Goal: Transaction & Acquisition: Purchase product/service

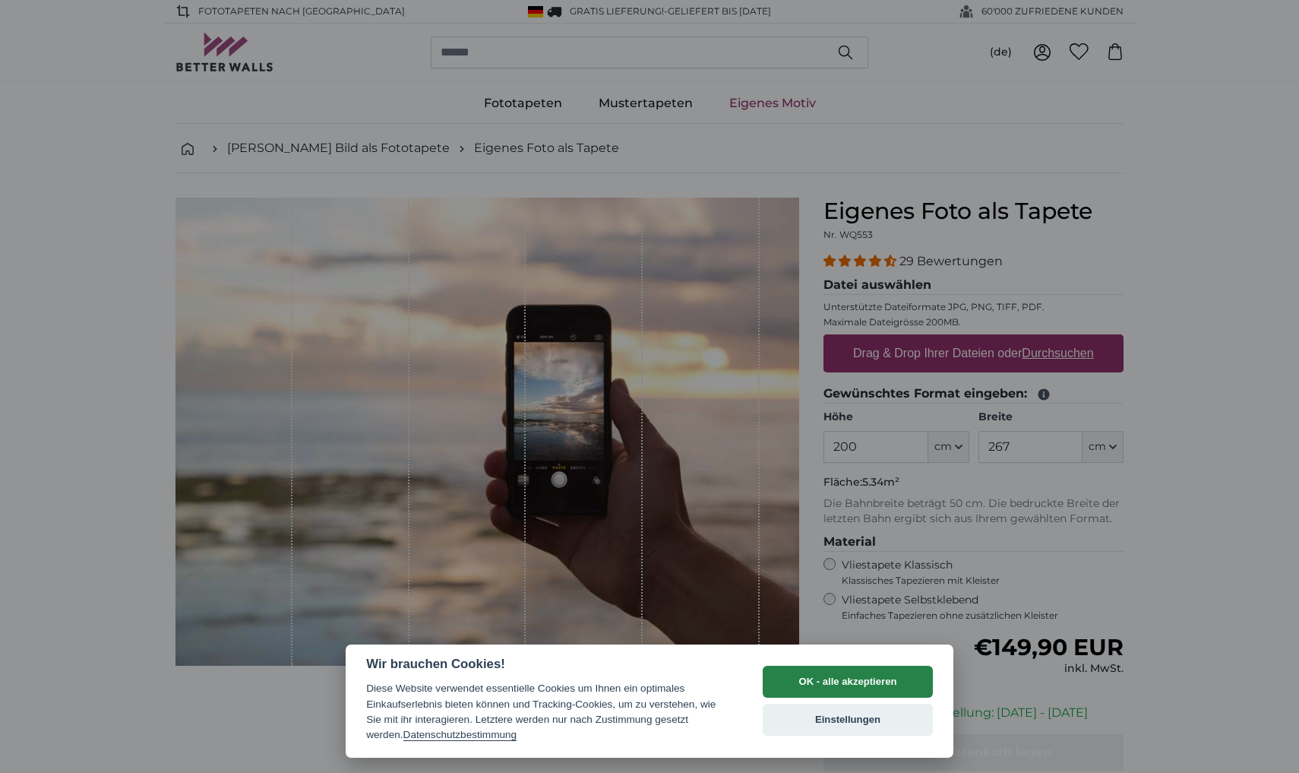
click at [799, 679] on button "OK - alle akzeptieren" at bounding box center [848, 682] width 170 height 32
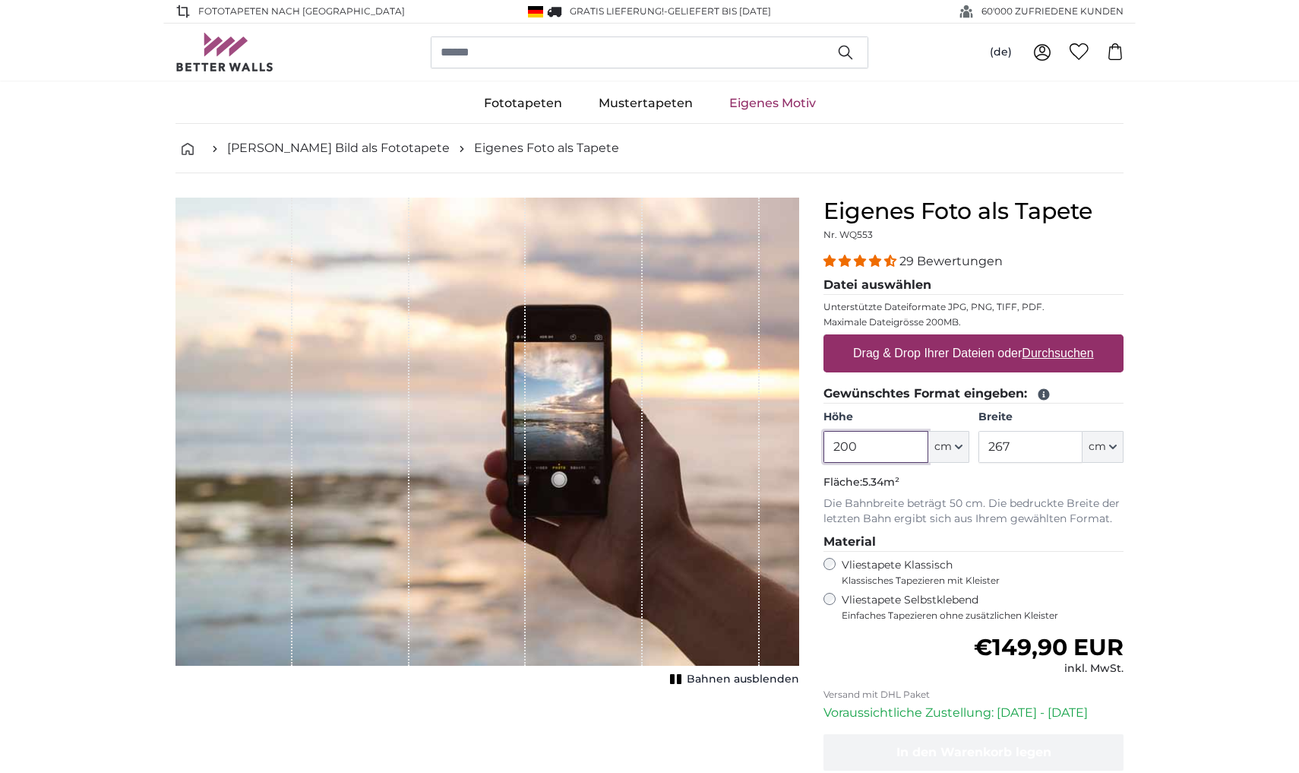
drag, startPoint x: 874, startPoint y: 444, endPoint x: 819, endPoint y: 443, distance: 54.7
click at [819, 443] on div "Eigenes Foto als Tapete Nr. WQ553 29 Bewertungen Datei auswählen Unterstützte D…" at bounding box center [974, 540] width 324 height 685
type input "125"
click at [1021, 445] on input "267" at bounding box center [1031, 447] width 104 height 32
type input "2"
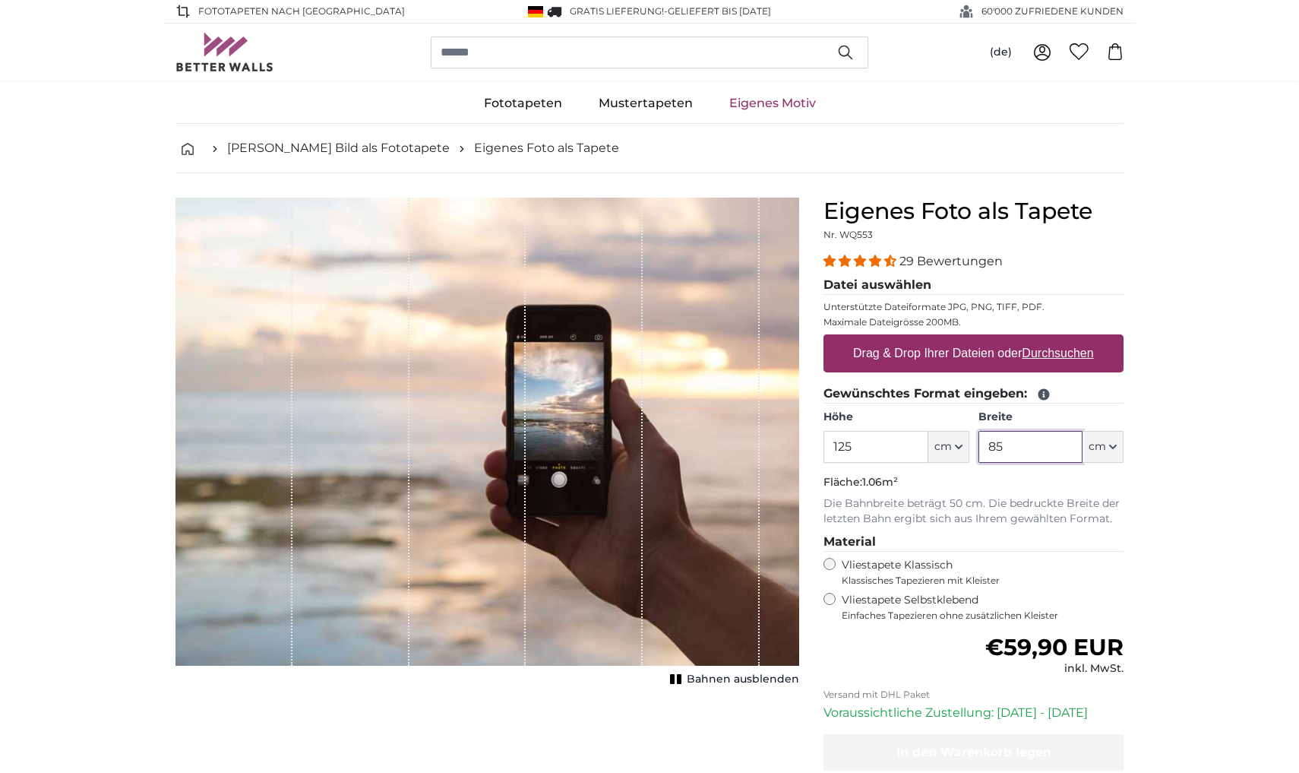
type input "8"
type input "100"
click at [986, 489] on p "Fläche: 1.25m²" at bounding box center [974, 482] width 300 height 15
click at [933, 354] on label "Drag & Drop Ihrer Dateien oder Durchsuchen" at bounding box center [973, 353] width 253 height 30
click at [933, 339] on input "Drag & Drop Ihrer Dateien oder Durchsuchen" at bounding box center [974, 336] width 300 height 5
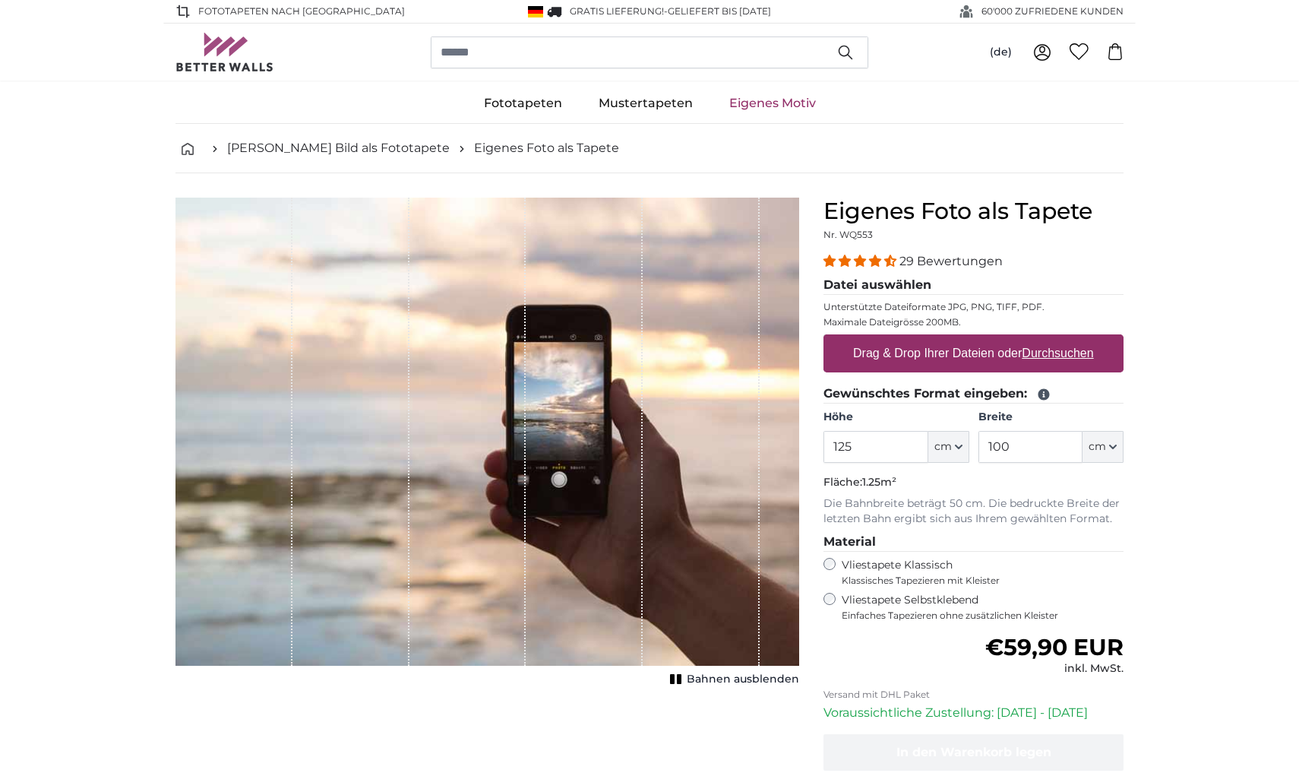
type input "**********"
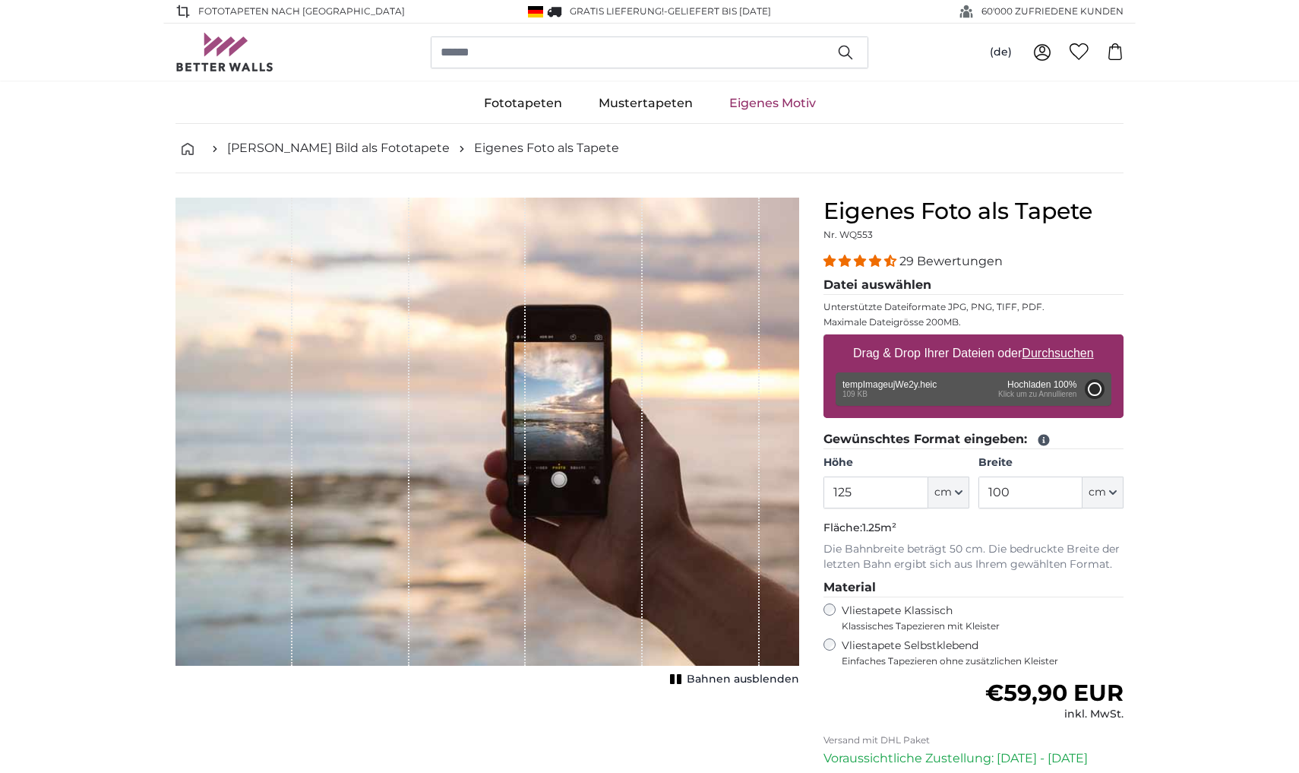
type input "144.6"
type input "107"
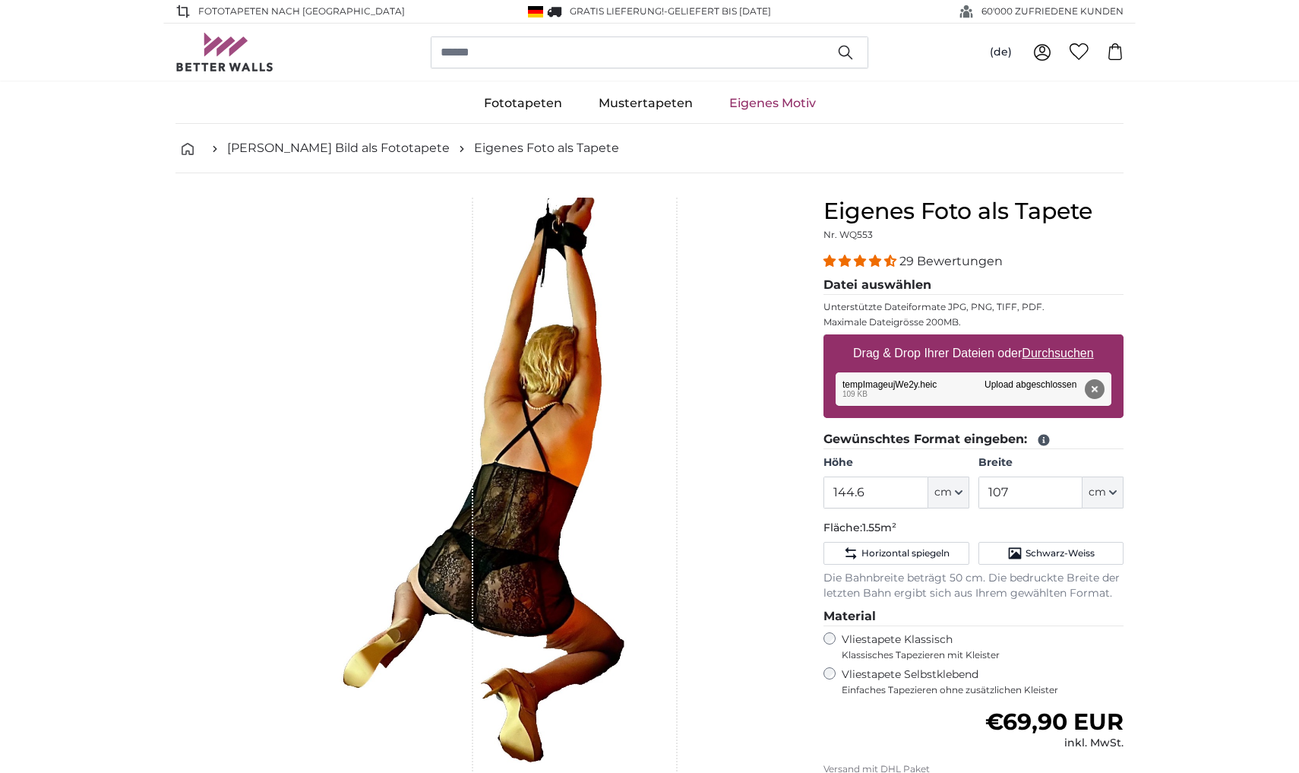
click at [632, 347] on div "1 of 1" at bounding box center [575, 492] width 204 height 589
